Goal: Task Accomplishment & Management: Manage account settings

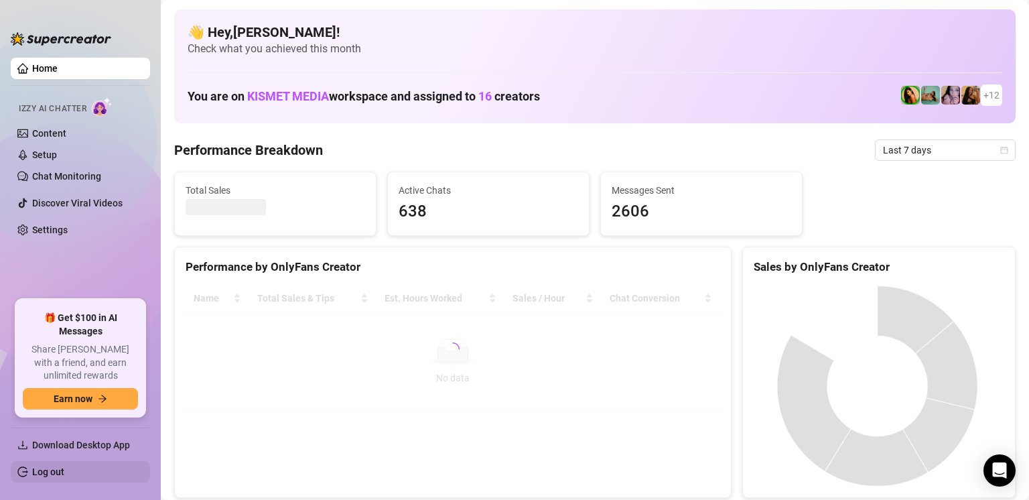
click at [51, 473] on link "Log out" at bounding box center [48, 471] width 32 height 11
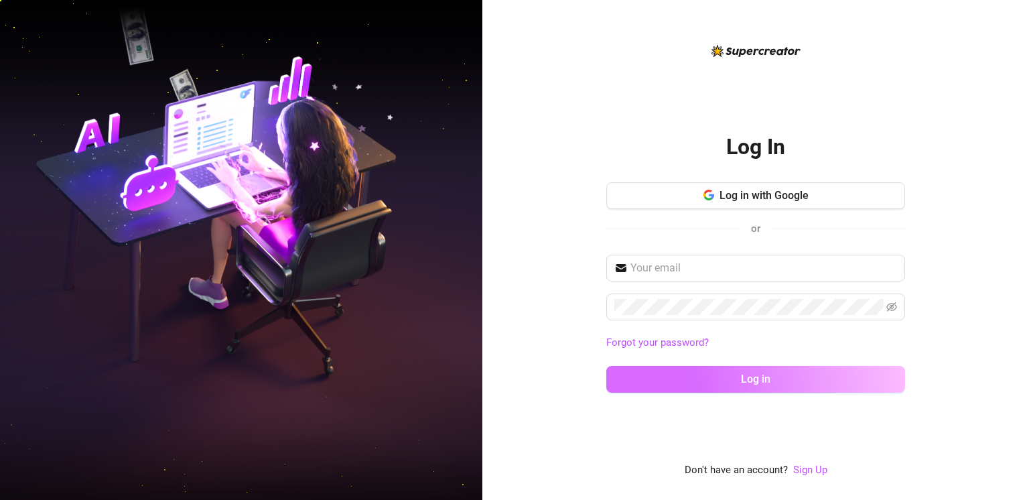
click at [685, 374] on button "Log in" at bounding box center [756, 379] width 299 height 27
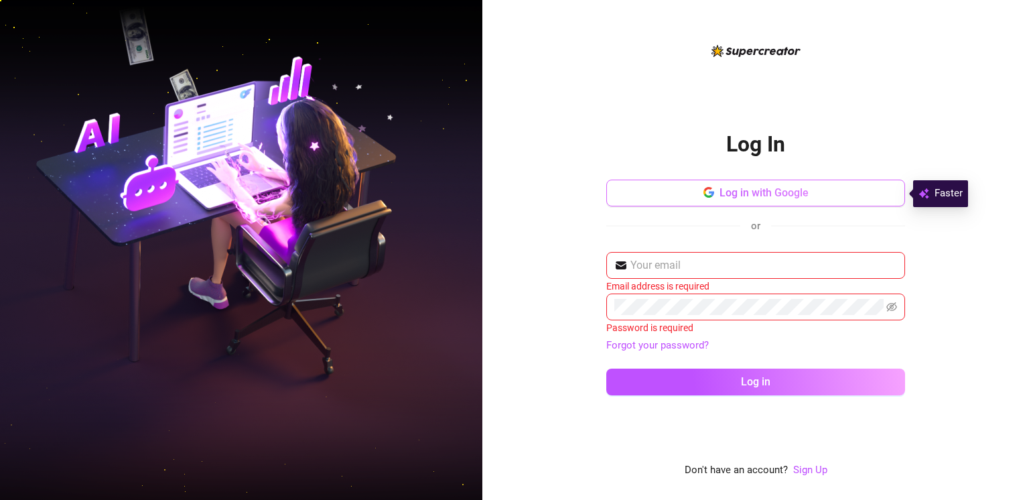
click at [729, 190] on span "Log in with Google" at bounding box center [764, 192] width 89 height 13
